Goal: Task Accomplishment & Management: Use online tool/utility

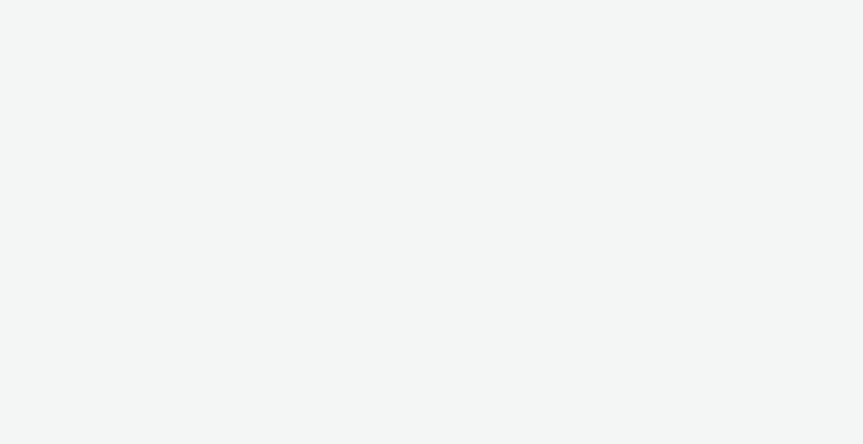
select select "2fc77e36-bb93-4aa3-9dff-dcb08e02eac6"
select select "2405a9d4-3350-4458-8d06-44f78962fa76"
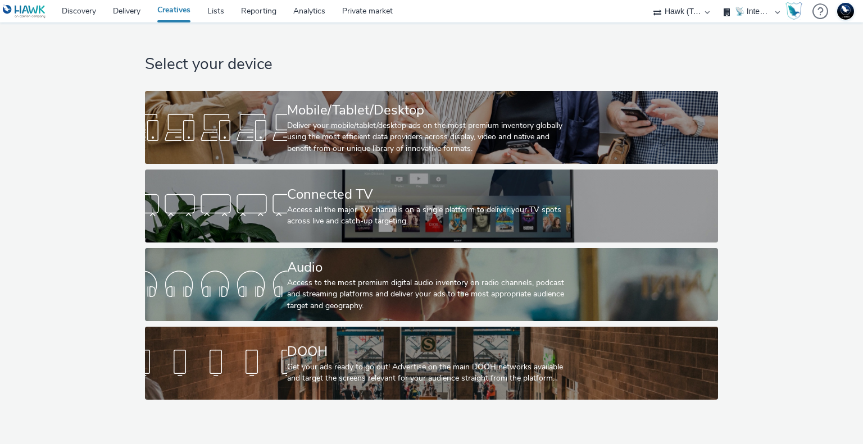
drag, startPoint x: 784, startPoint y: 125, endPoint x: 789, endPoint y: 129, distance: 6.1
click at [786, 128] on div "Select your device Mobile/Tablet/Desktop Deliver your mobile/tablet/desktop ads…" at bounding box center [431, 213] width 871 height 383
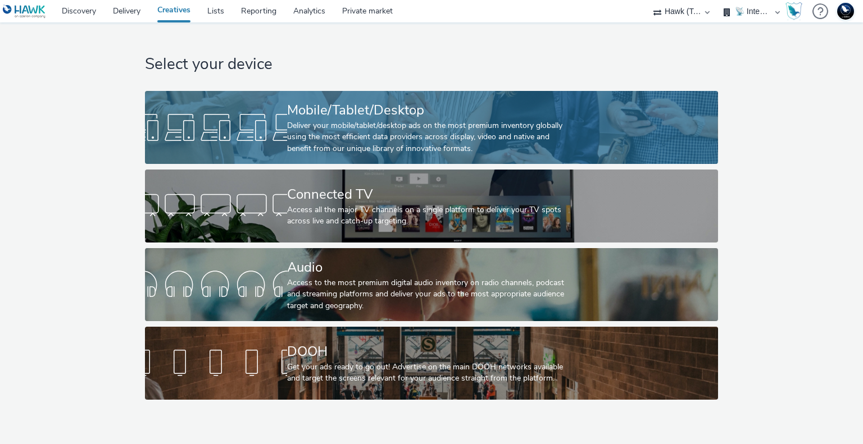
click at [388, 133] on div "Deliver your mobile/tablet/desktop ads on the most premium inventory globally u…" at bounding box center [429, 137] width 284 height 34
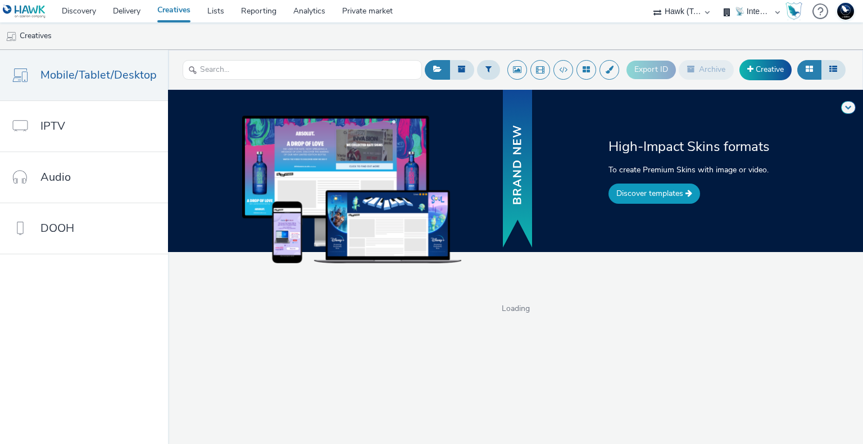
click at [652, 202] on link "Discover templates" at bounding box center [654, 194] width 92 height 20
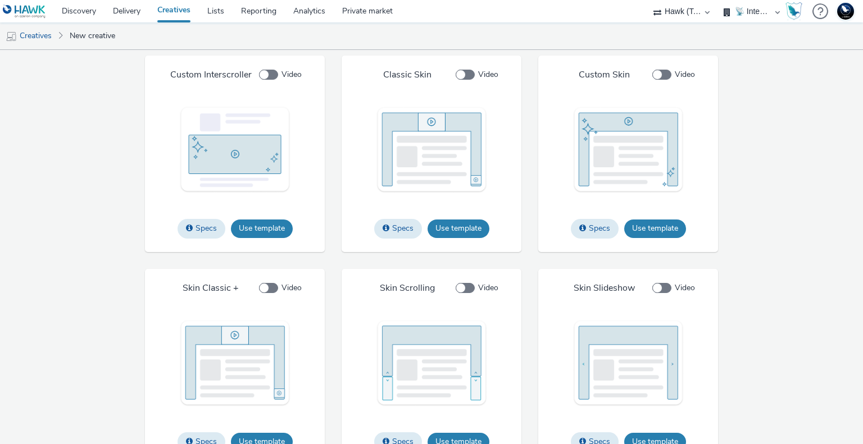
scroll to position [1391, 0]
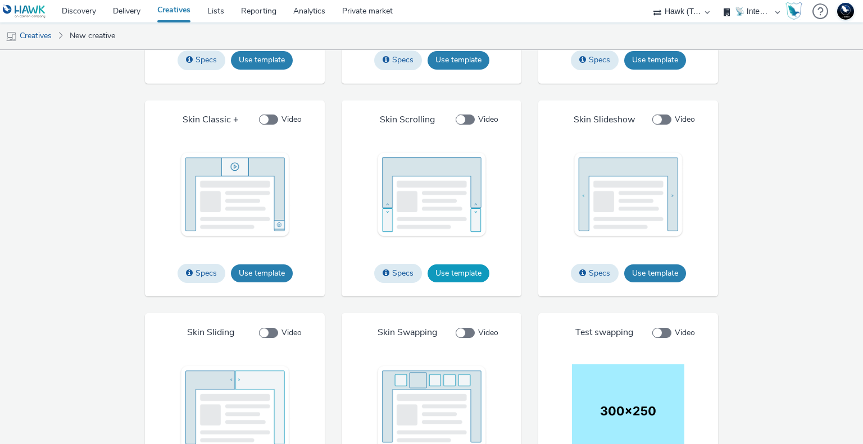
click at [452, 267] on button "Use template" at bounding box center [458, 274] width 62 height 18
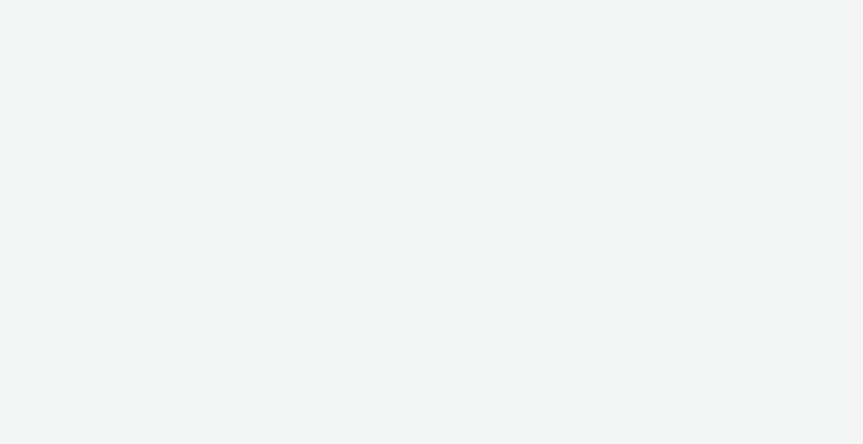
select select "2fc77e36-bb93-4aa3-9dff-dcb08e02eac6"
select select "2405a9d4-3350-4458-8d06-44f78962fa76"
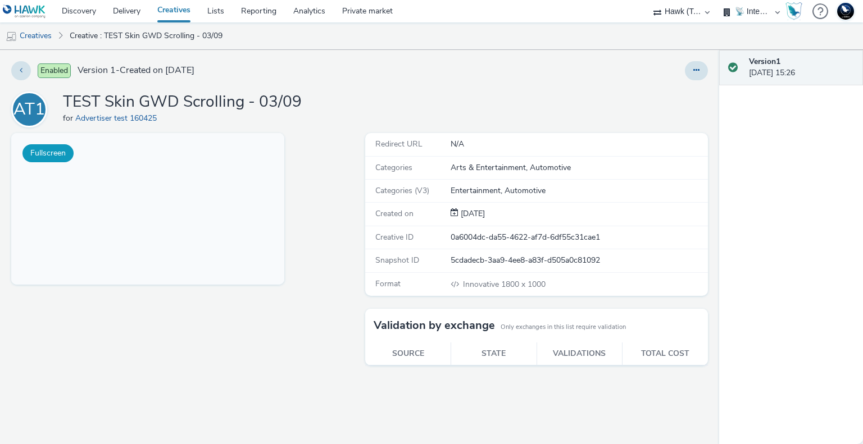
click at [53, 152] on button "Fullscreen" at bounding box center [47, 153] width 51 height 18
click at [362, 41] on ul "Creatives Creative : TEST Skin GWD Scrolling - 03/09" at bounding box center [431, 35] width 863 height 27
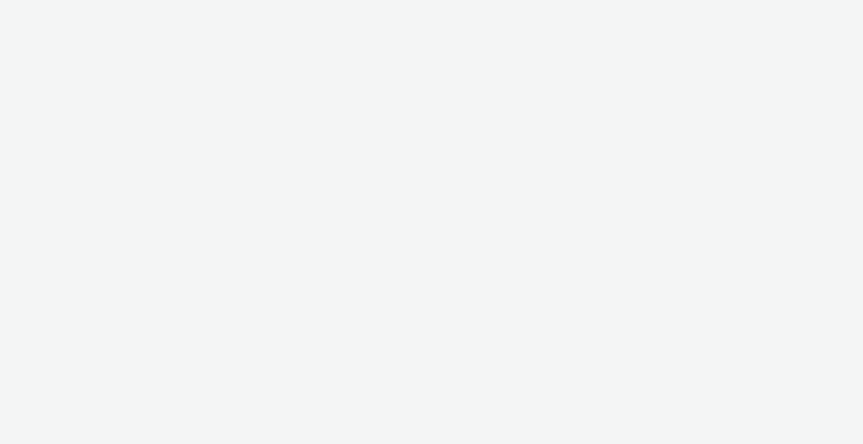
select select "2fc77e36-bb93-4aa3-9dff-dcb08e02eac6"
select select "2405a9d4-3350-4458-8d06-44f78962fa76"
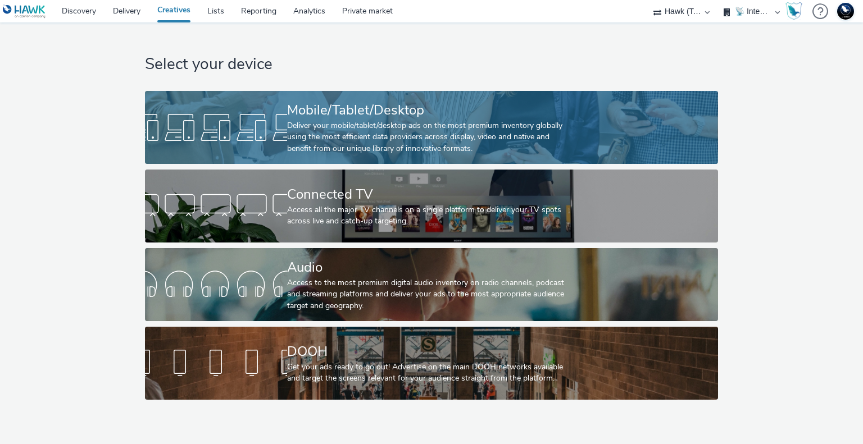
click at [307, 124] on div "Deliver your mobile/tablet/desktop ads on the most premium inventory globally u…" at bounding box center [429, 137] width 284 height 34
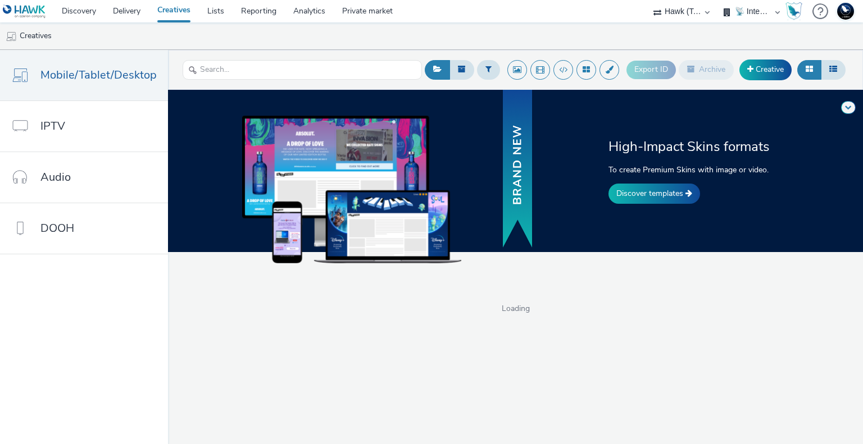
click at [168, 42] on ul "Creatives" at bounding box center [431, 35] width 863 height 27
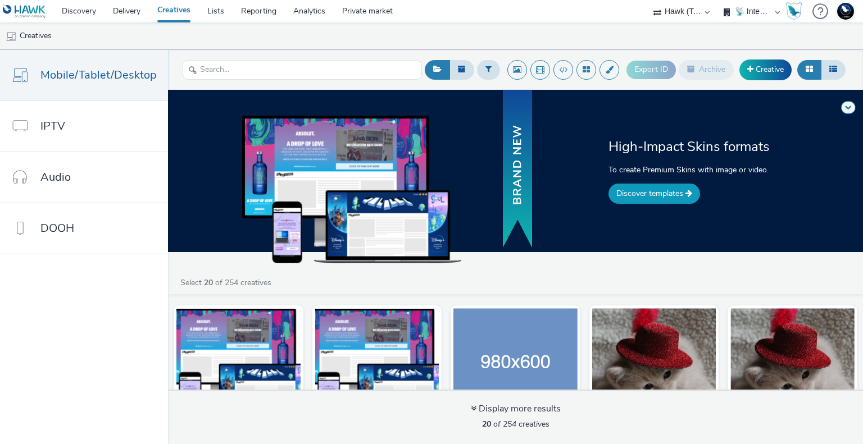
click at [636, 191] on link "Discover templates" at bounding box center [654, 194] width 92 height 20
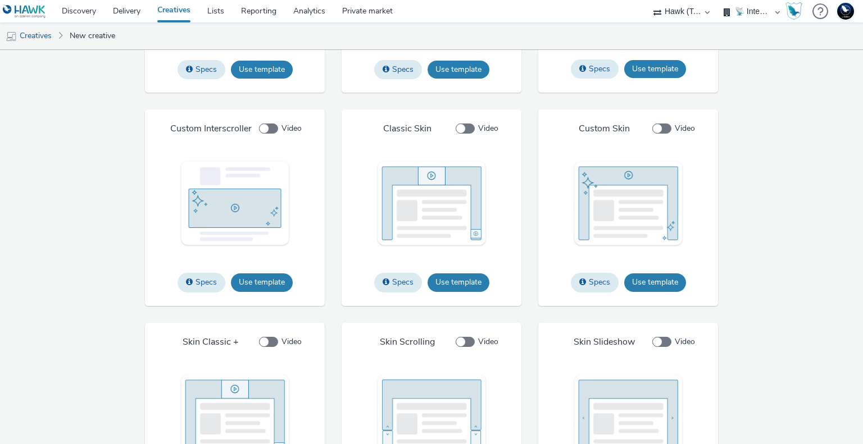
scroll to position [1125, 0]
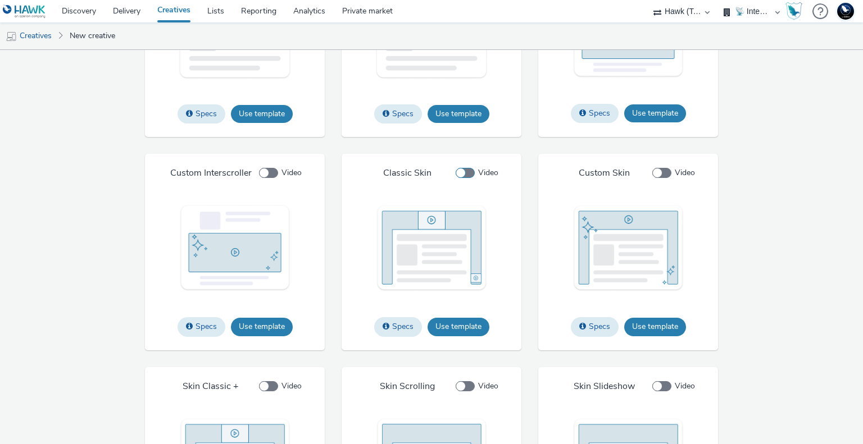
click at [461, 171] on span at bounding box center [465, 173] width 19 height 10
click at [461, 171] on input "Video" at bounding box center [459, 173] width 7 height 7
checkbox input "true"
click at [451, 325] on button "Use template" at bounding box center [458, 327] width 62 height 18
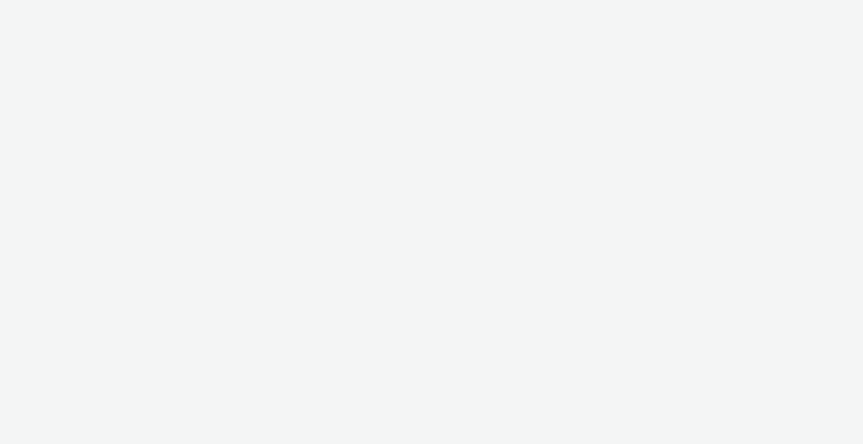
select select "2fc77e36-bb93-4aa3-9dff-dcb08e02eac6"
select select "2405a9d4-3350-4458-8d06-44f78962fa76"
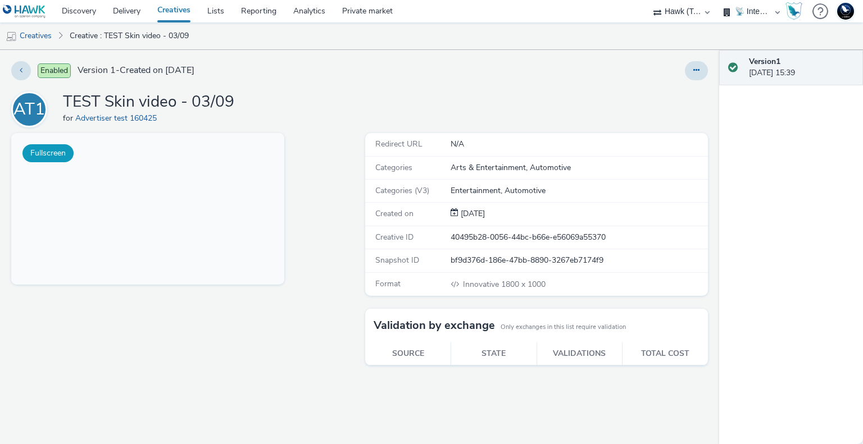
click at [48, 148] on button "Fullscreen" at bounding box center [47, 153] width 51 height 18
